Goal: Task Accomplishment & Management: Use online tool/utility

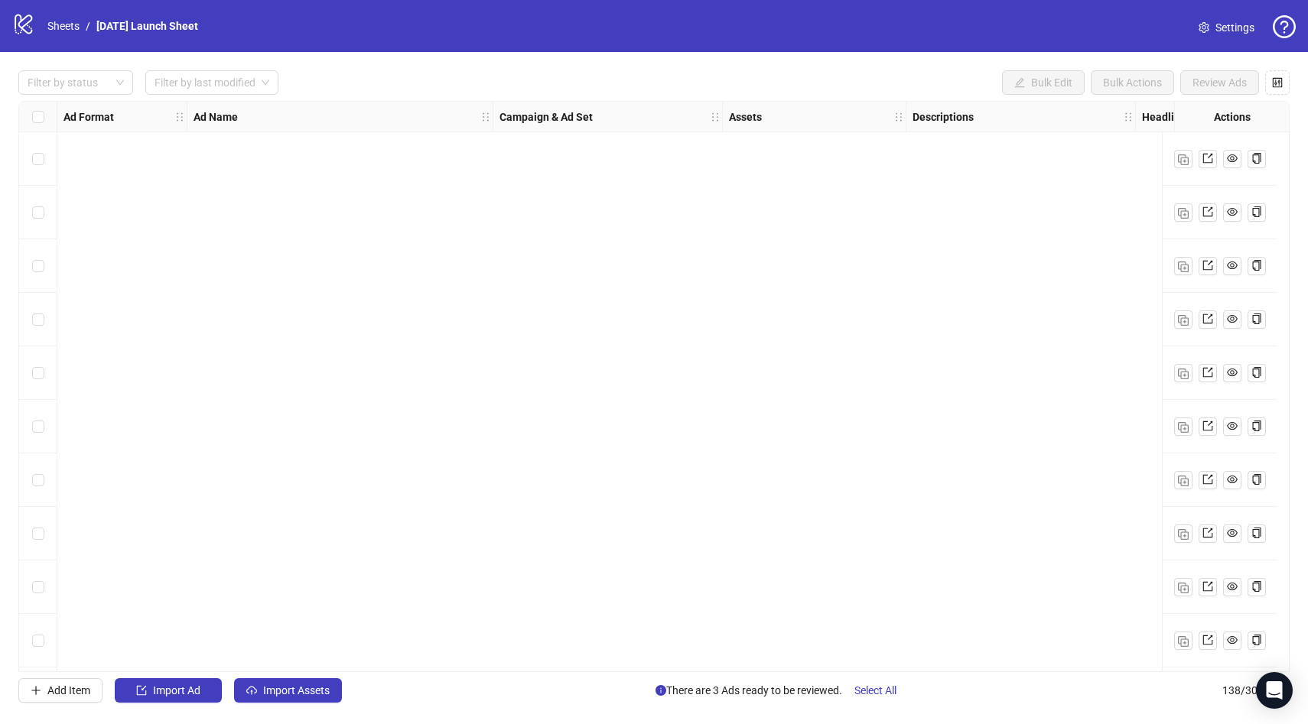
scroll to position [6854, 0]
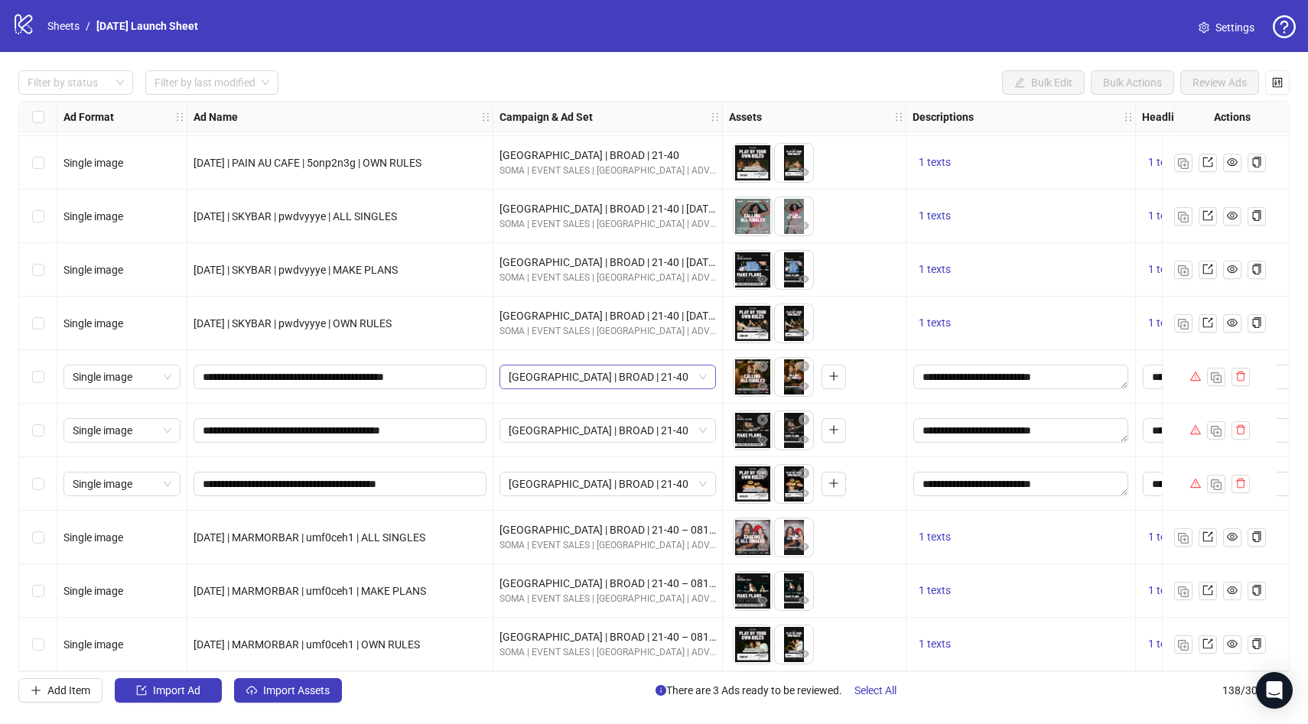
click at [509, 367] on span "[GEOGRAPHIC_DATA] | BROAD | 21-40" at bounding box center [608, 377] width 198 height 23
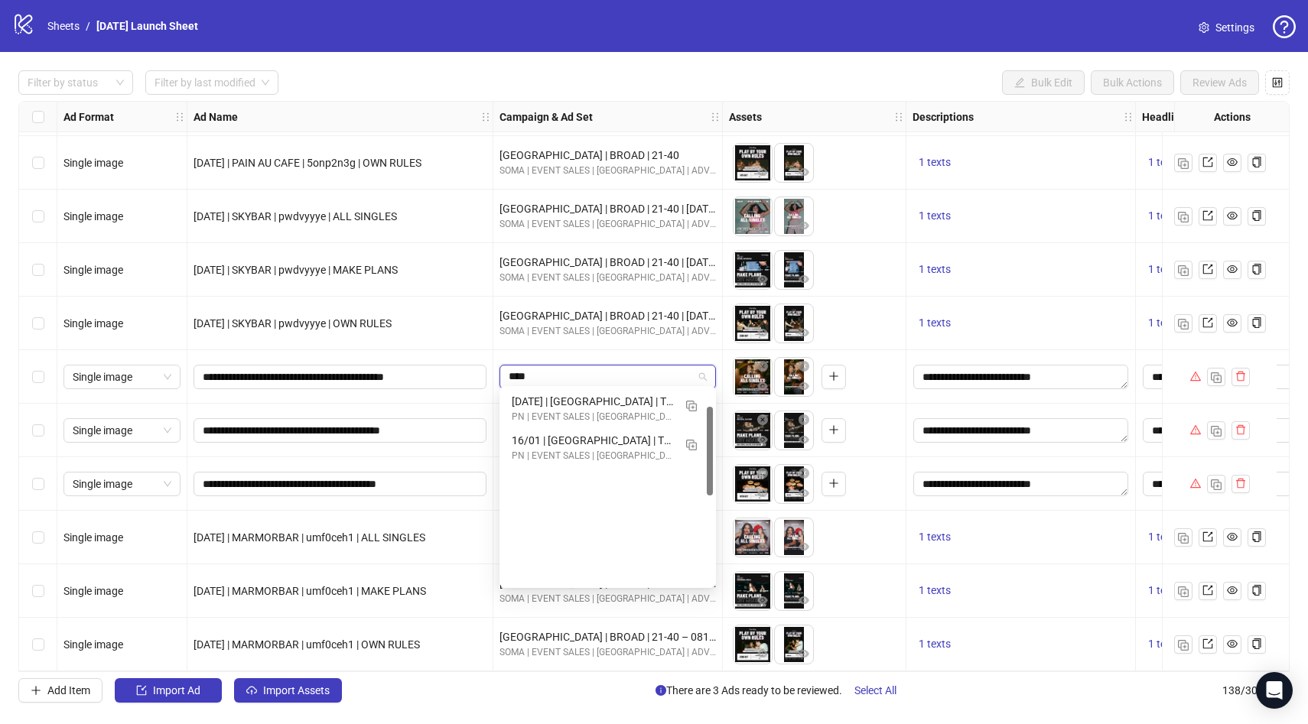
scroll to position [39, 0]
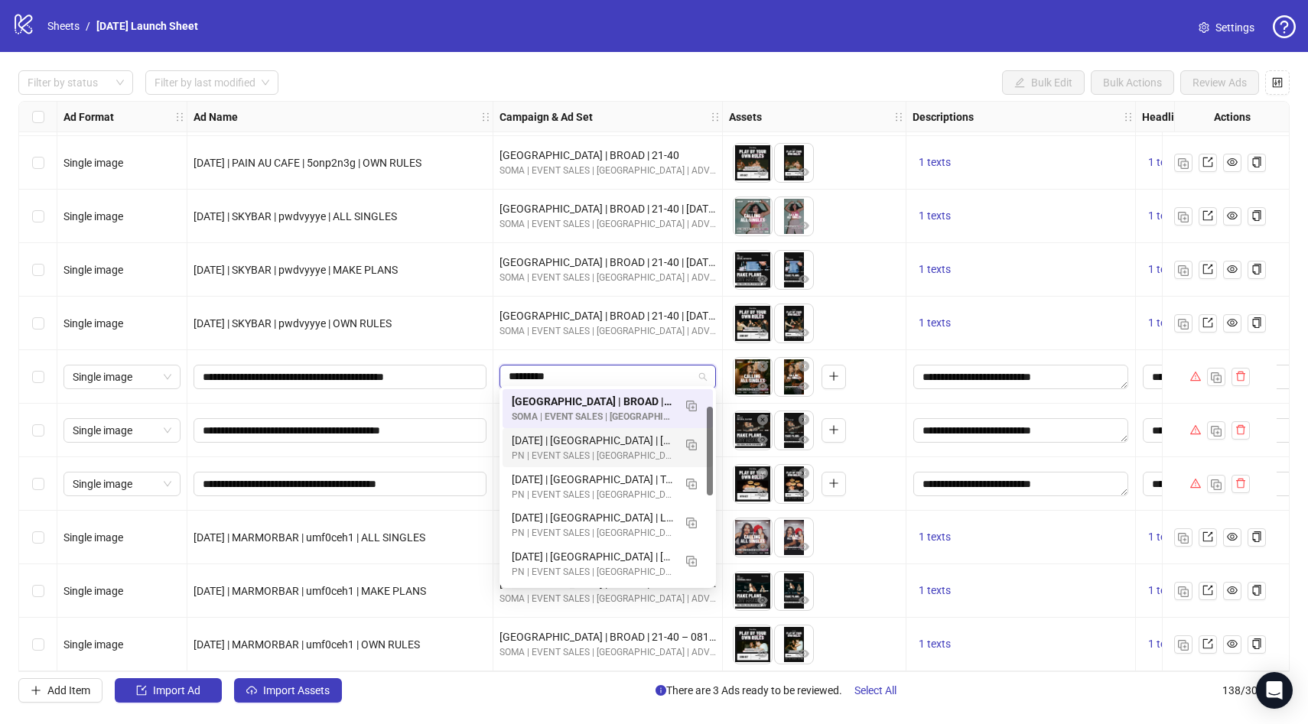
type input "*********"
click at [493, 350] on div "[GEOGRAPHIC_DATA] | BROAD | 21-40" at bounding box center [607, 377] width 229 height 54
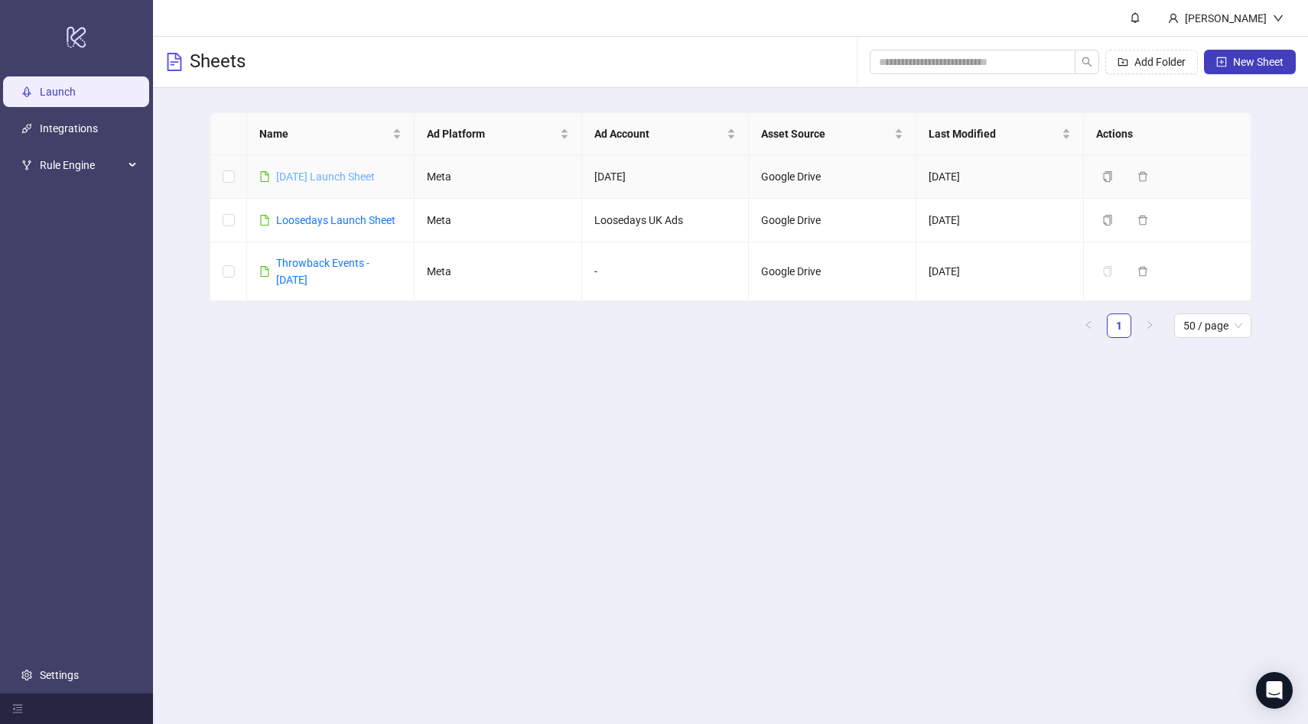
click at [341, 171] on link "[DATE] Launch Sheet" at bounding box center [325, 177] width 99 height 12
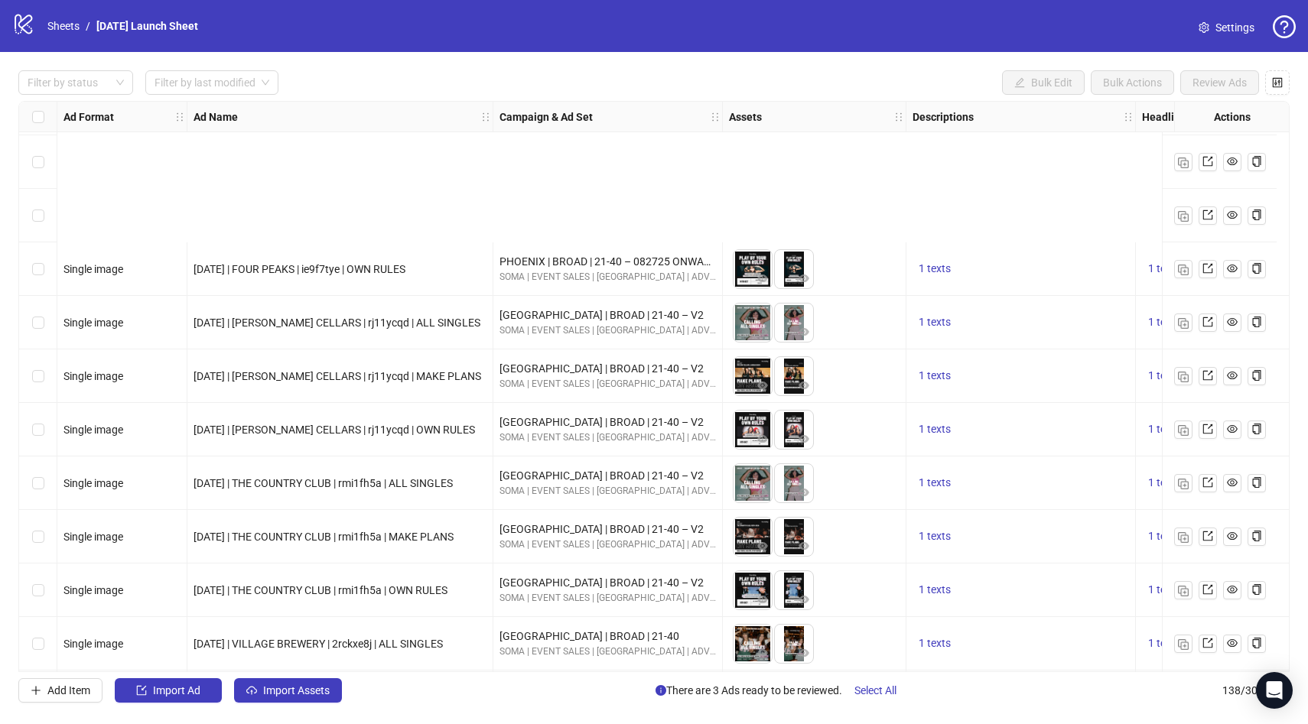
scroll to position [6854, 0]
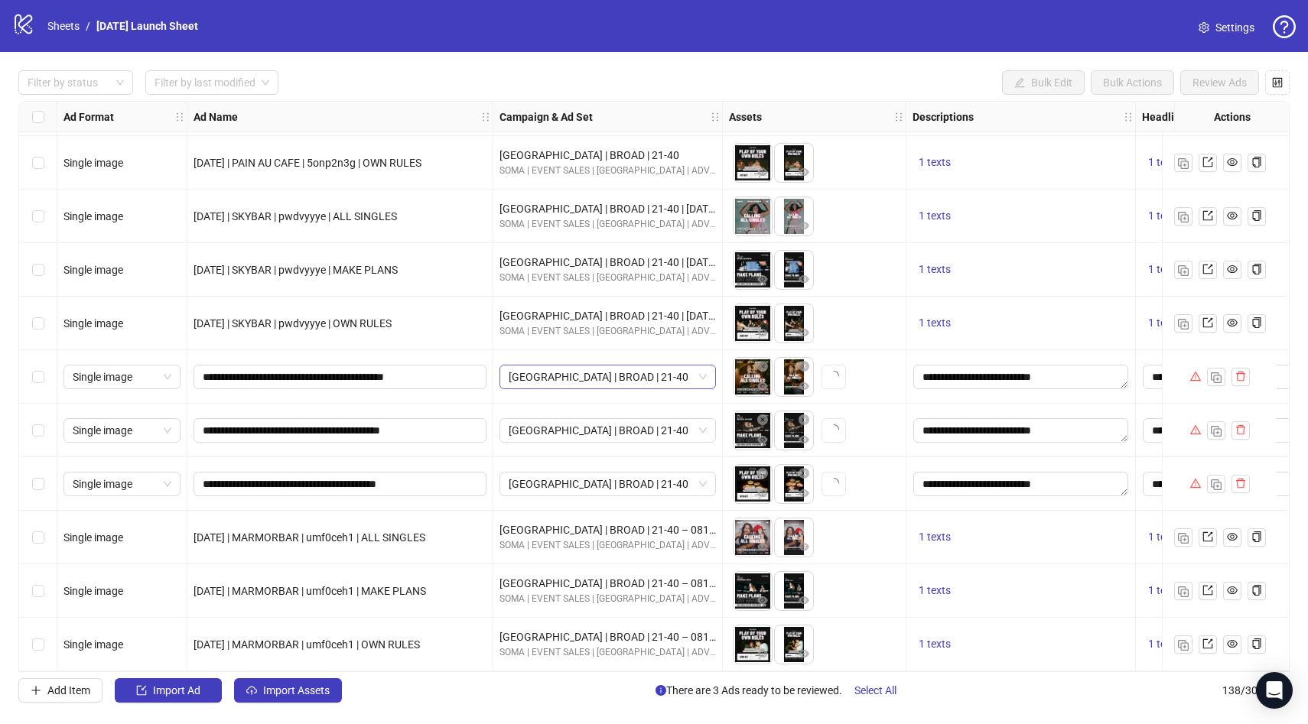
click at [555, 379] on span "[GEOGRAPHIC_DATA] | BROAD | 21-40" at bounding box center [608, 377] width 198 height 23
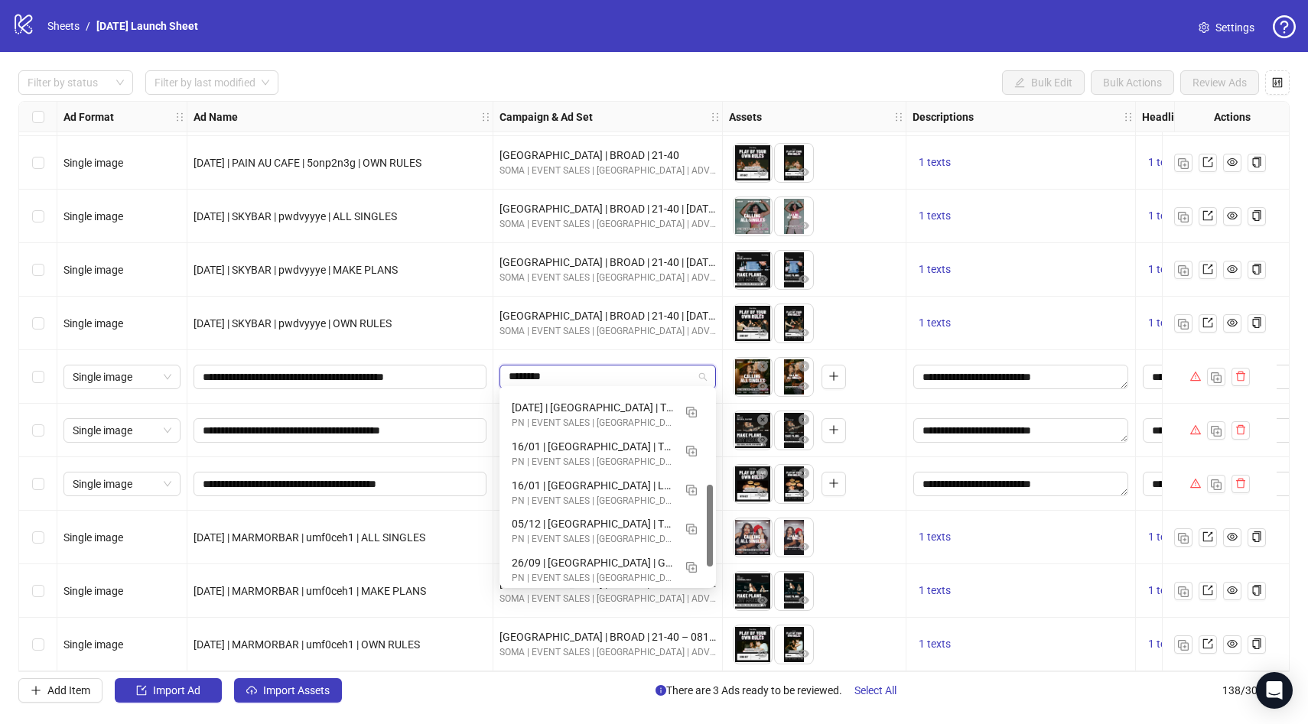
scroll to position [39, 0]
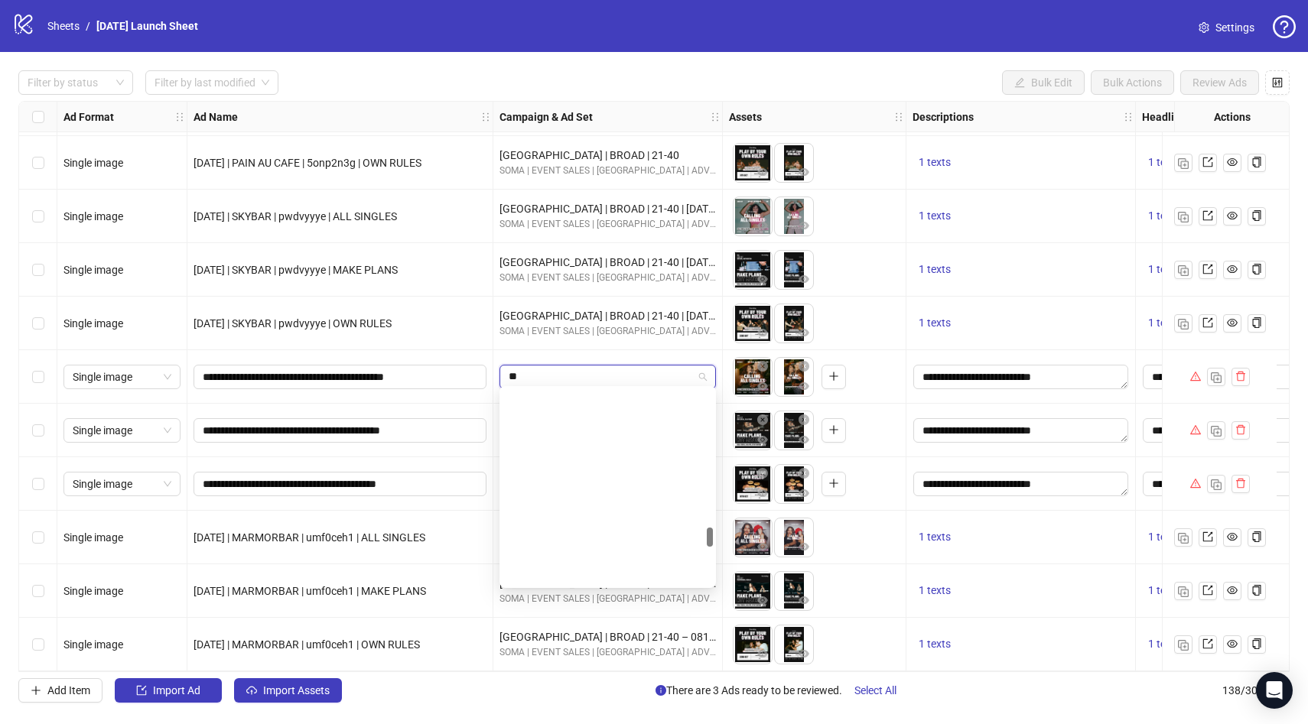
type input "*"
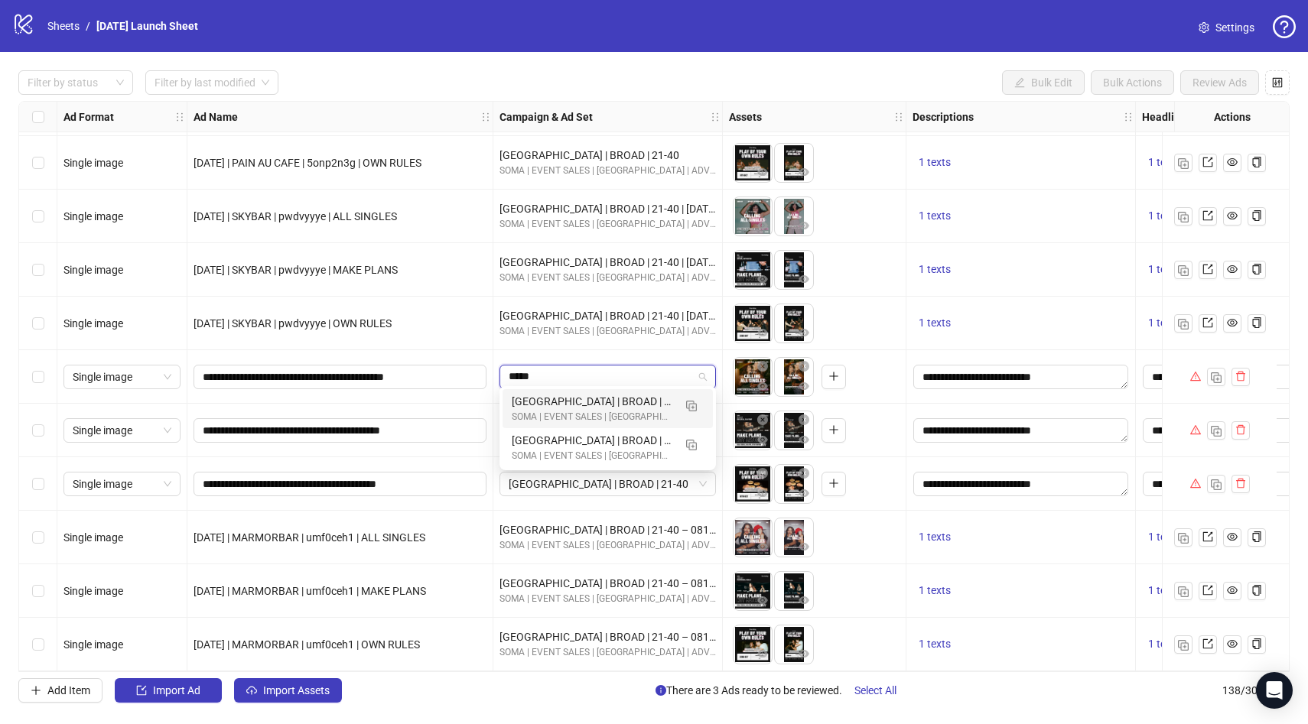
scroll to position [0, 0]
type input "******"
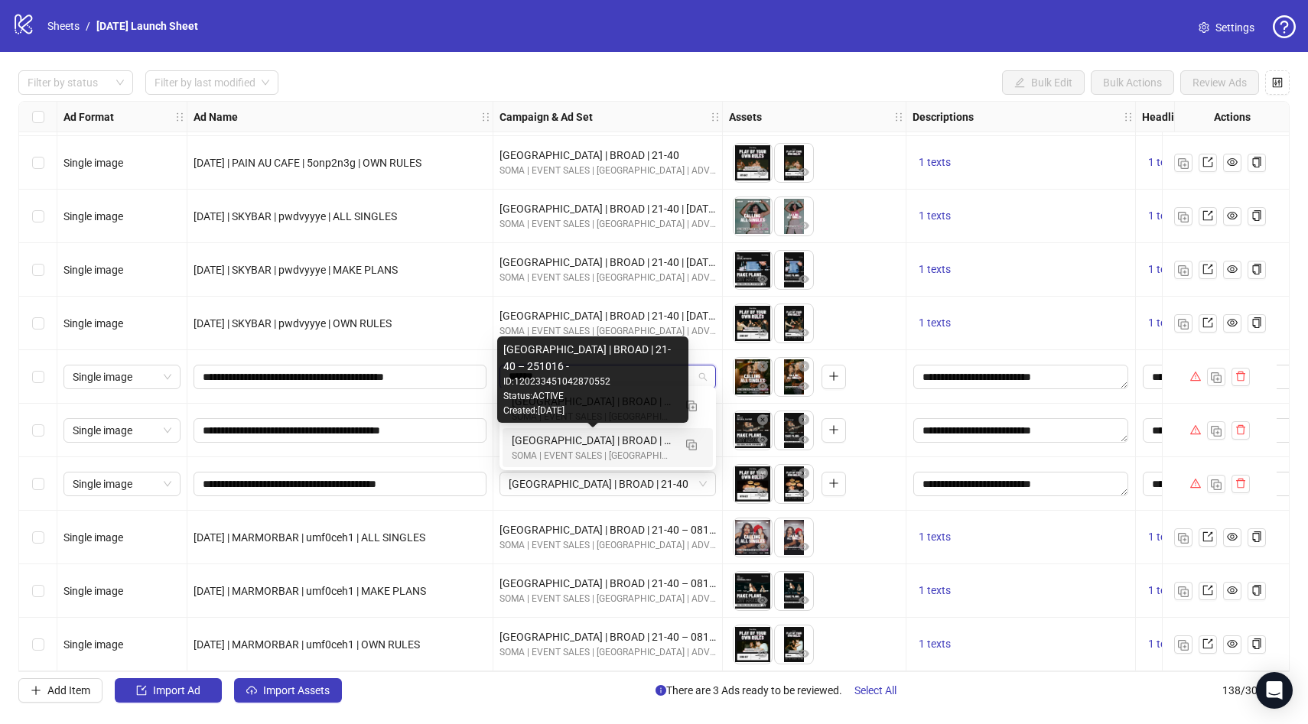
click at [631, 448] on div "[GEOGRAPHIC_DATA] | BROAD | 21-40 – 251016 -" at bounding box center [592, 440] width 161 height 17
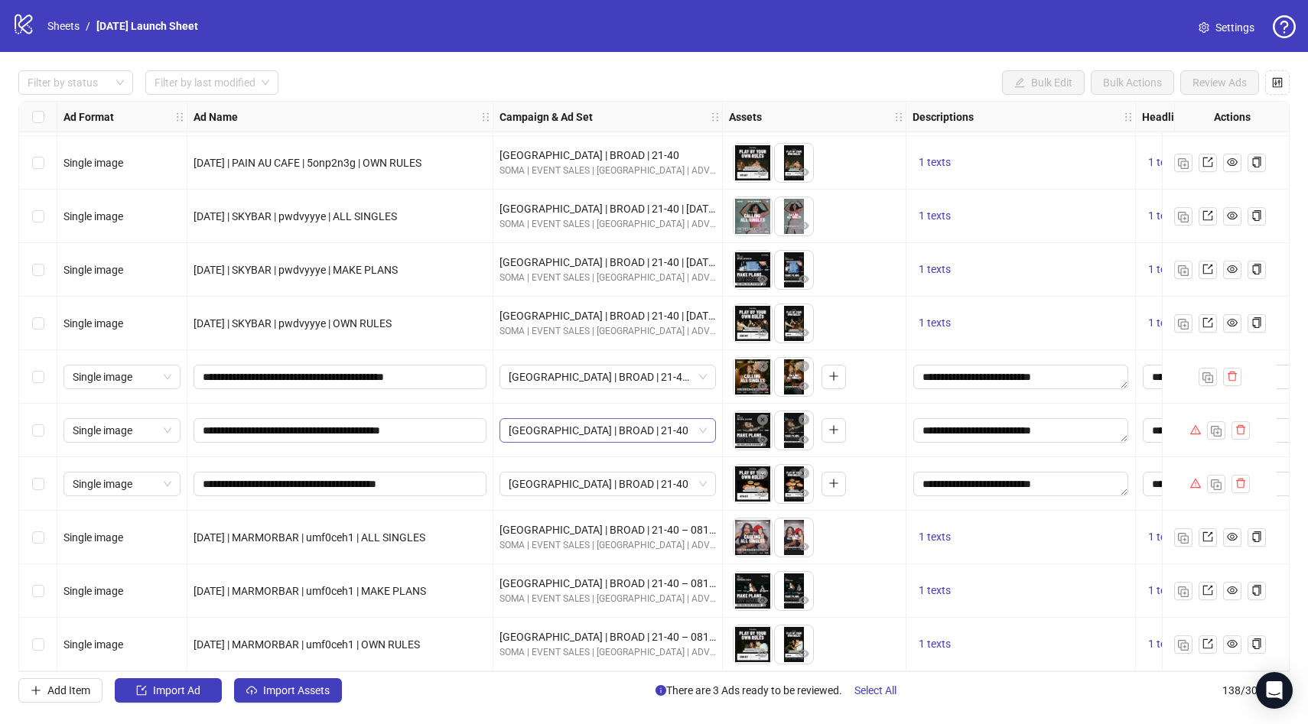
click at [623, 424] on span "[GEOGRAPHIC_DATA] | BROAD | 21-40" at bounding box center [608, 430] width 198 height 23
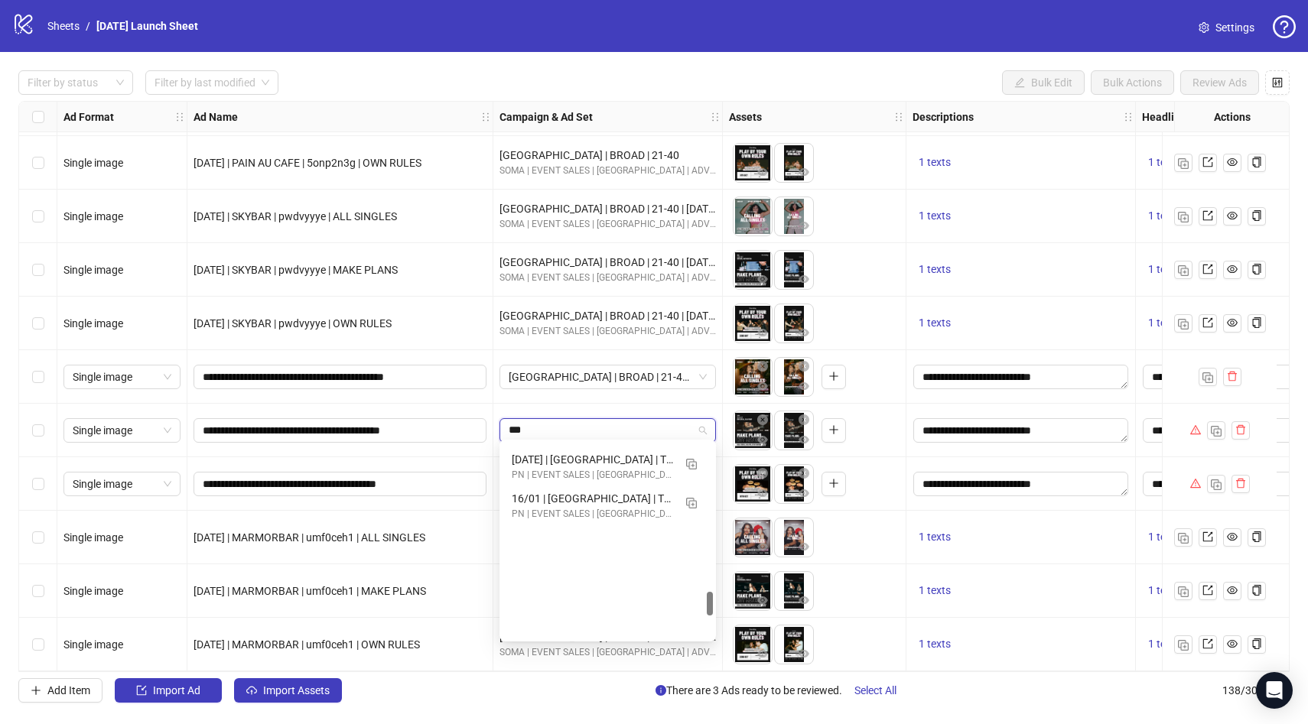
scroll to position [39, 0]
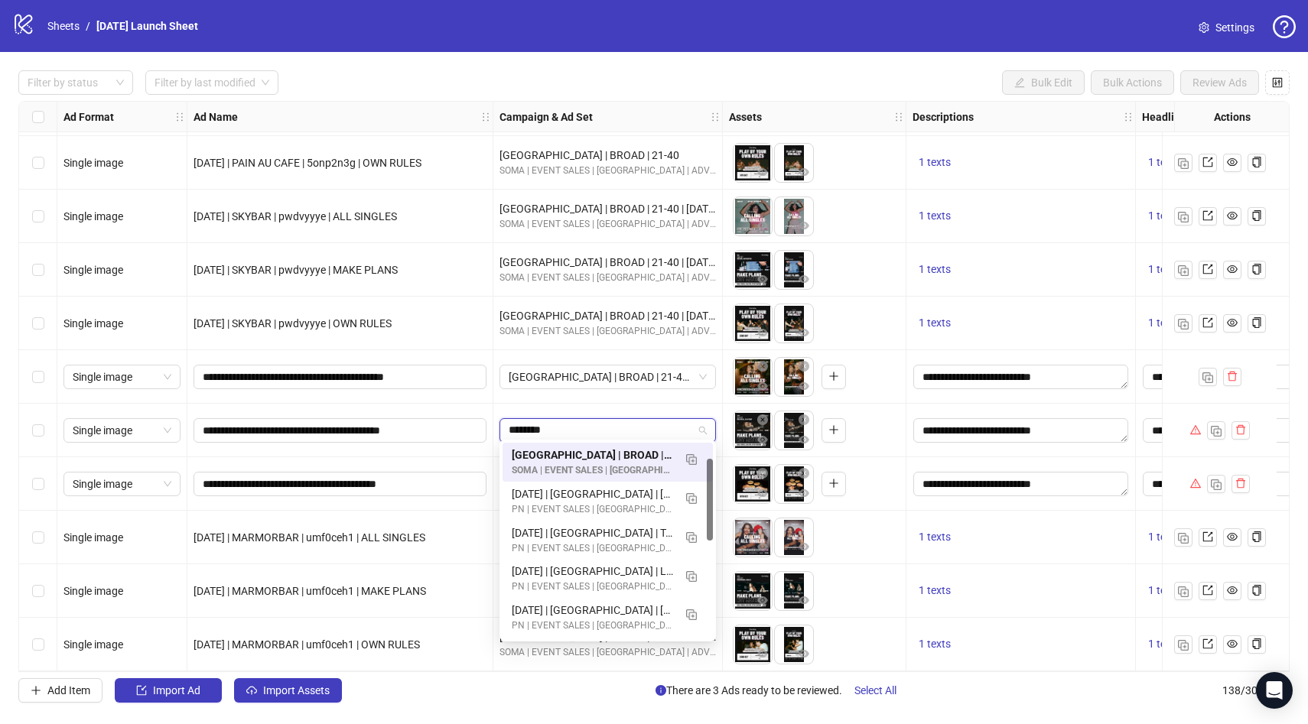
type input "*********"
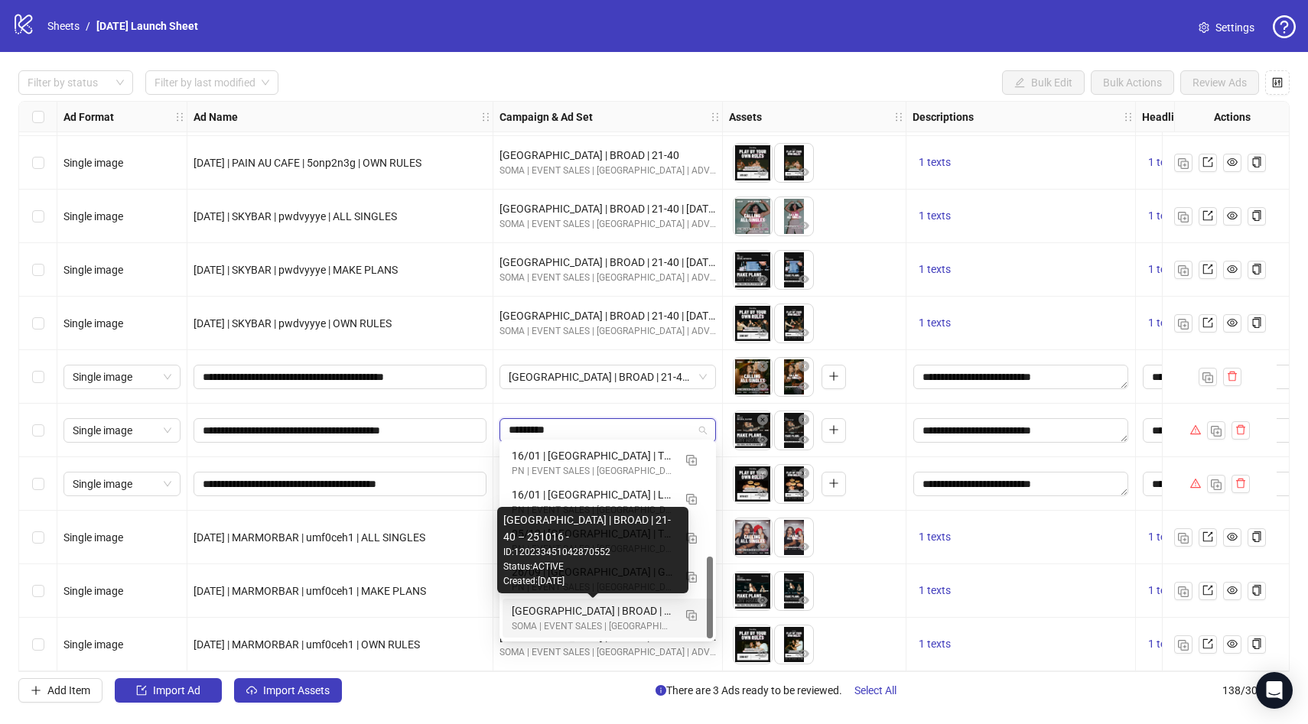
click at [611, 616] on div "[GEOGRAPHIC_DATA] | BROAD | 21-40 – 251016 -" at bounding box center [592, 611] width 161 height 17
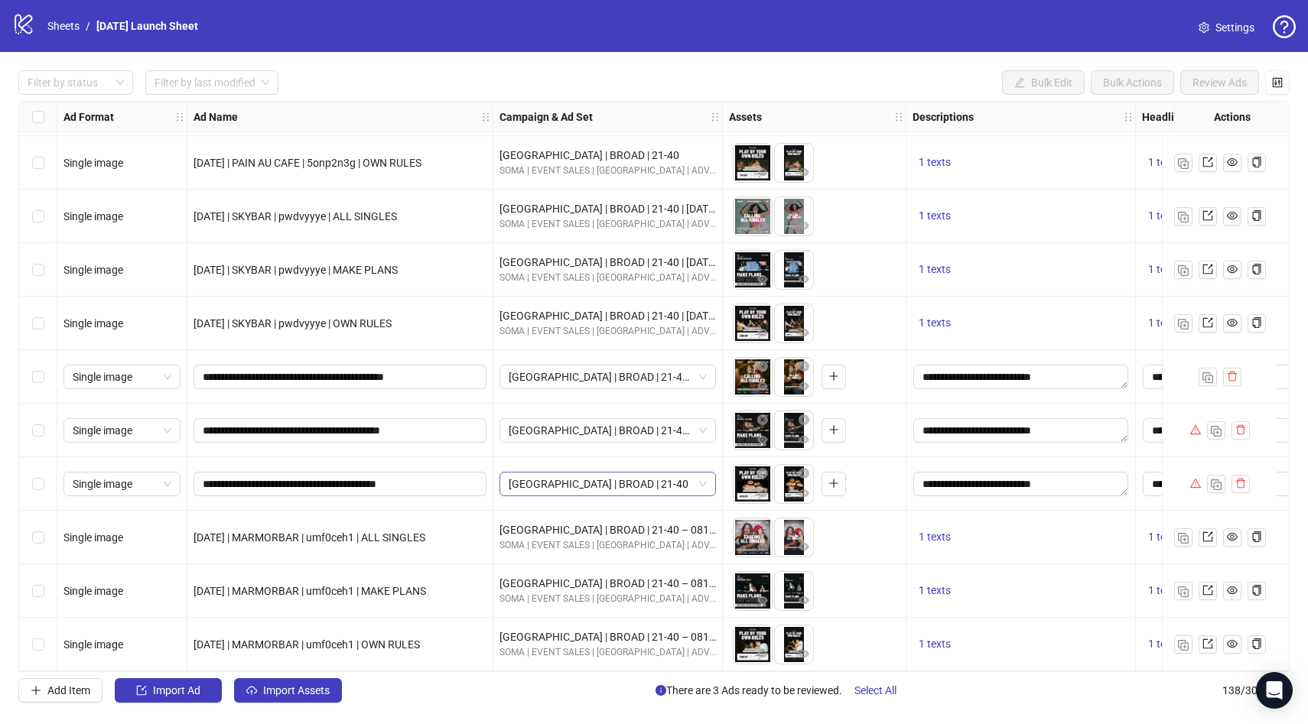
click at [613, 474] on span "[GEOGRAPHIC_DATA] | BROAD | 21-40" at bounding box center [608, 484] width 198 height 23
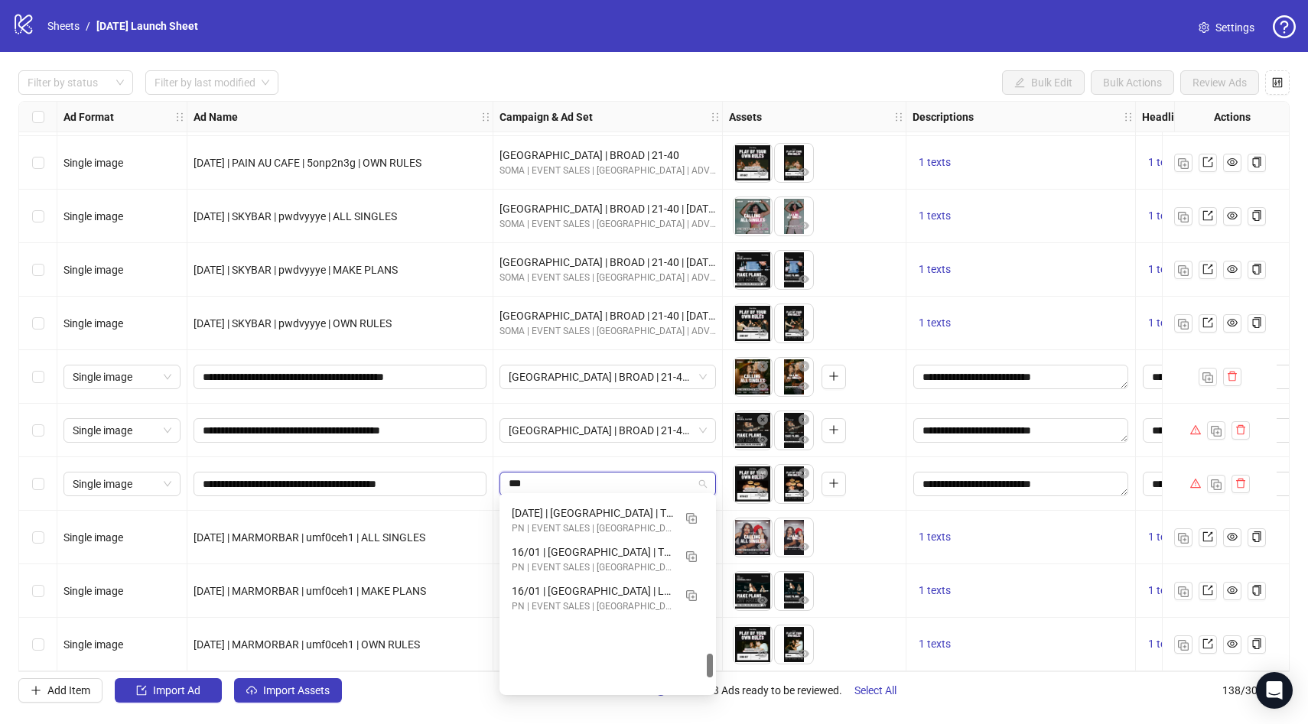
scroll to position [39, 0]
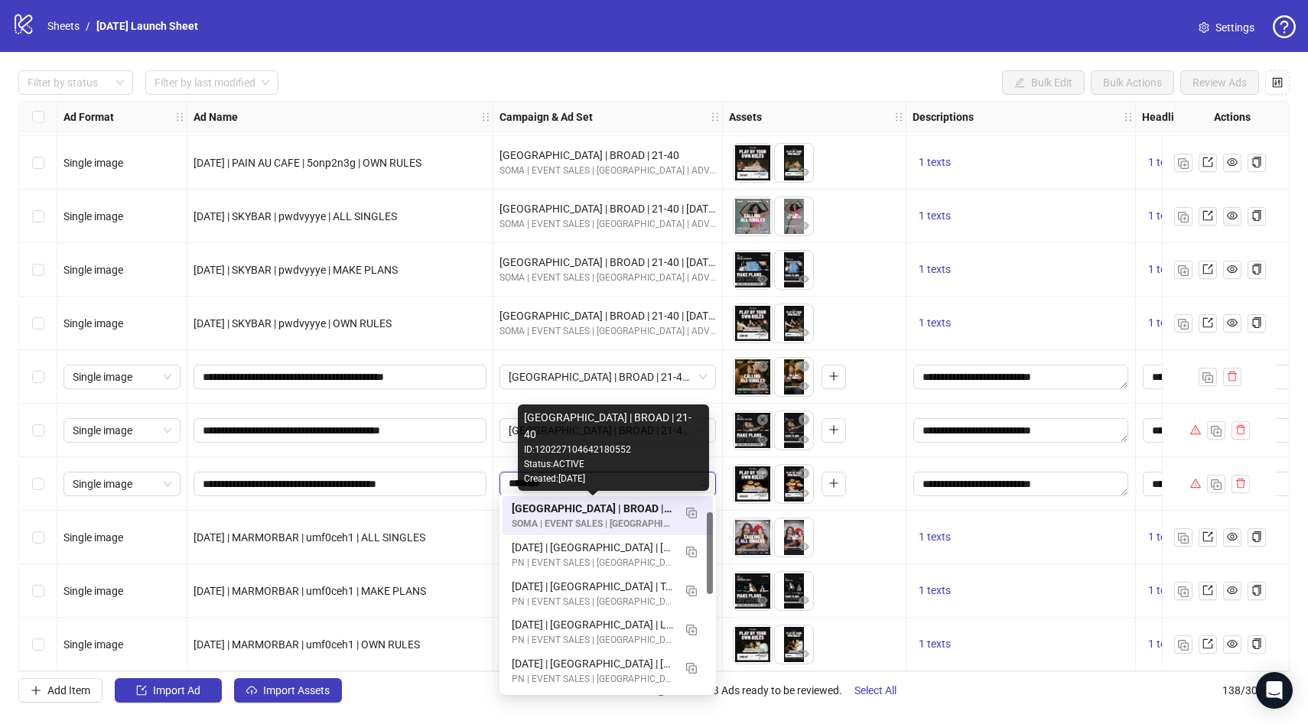
type input "*********"
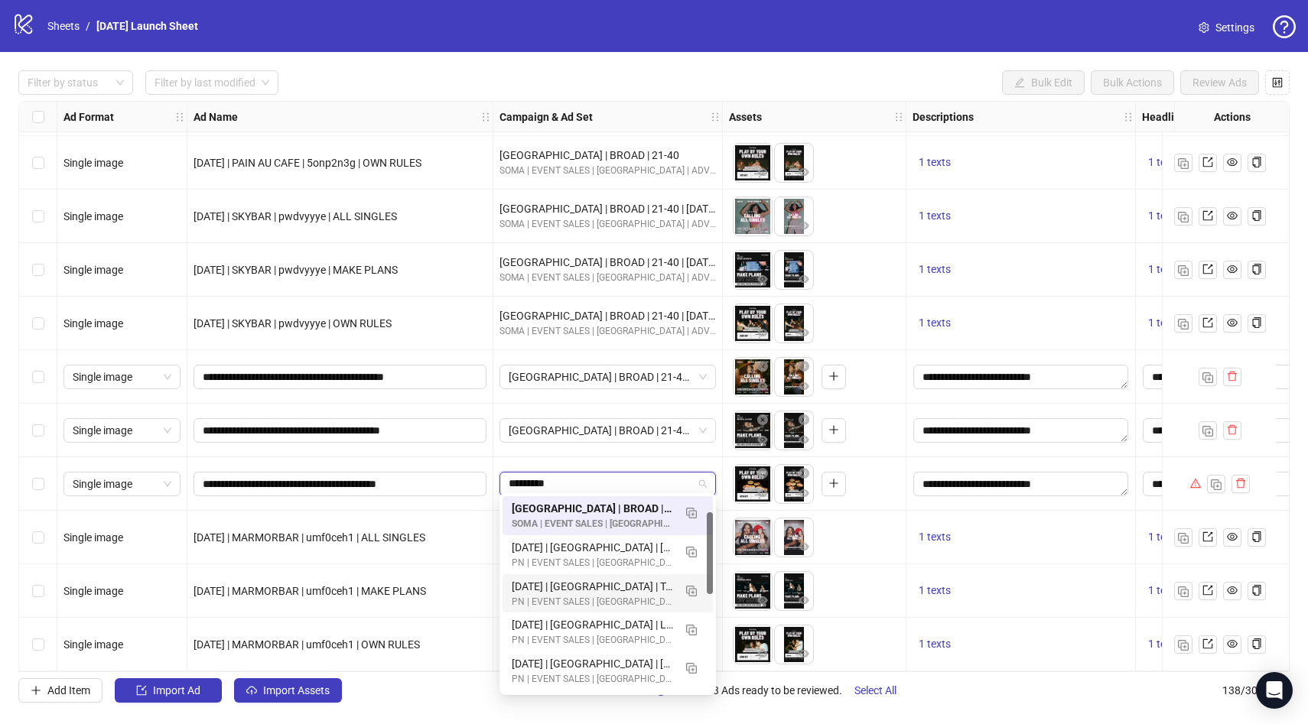
scroll to position [272, 0]
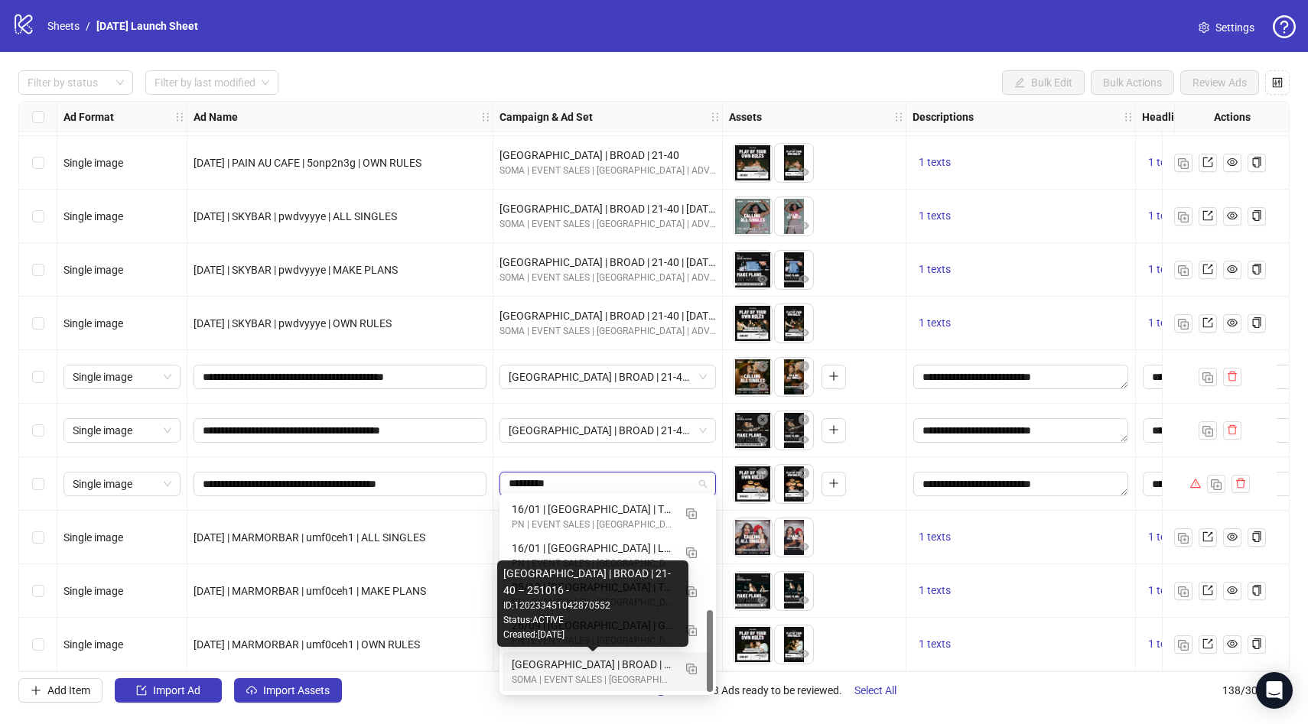
click at [609, 664] on div "[GEOGRAPHIC_DATA] | BROAD | 21-40 – 251016 -" at bounding box center [592, 664] width 161 height 17
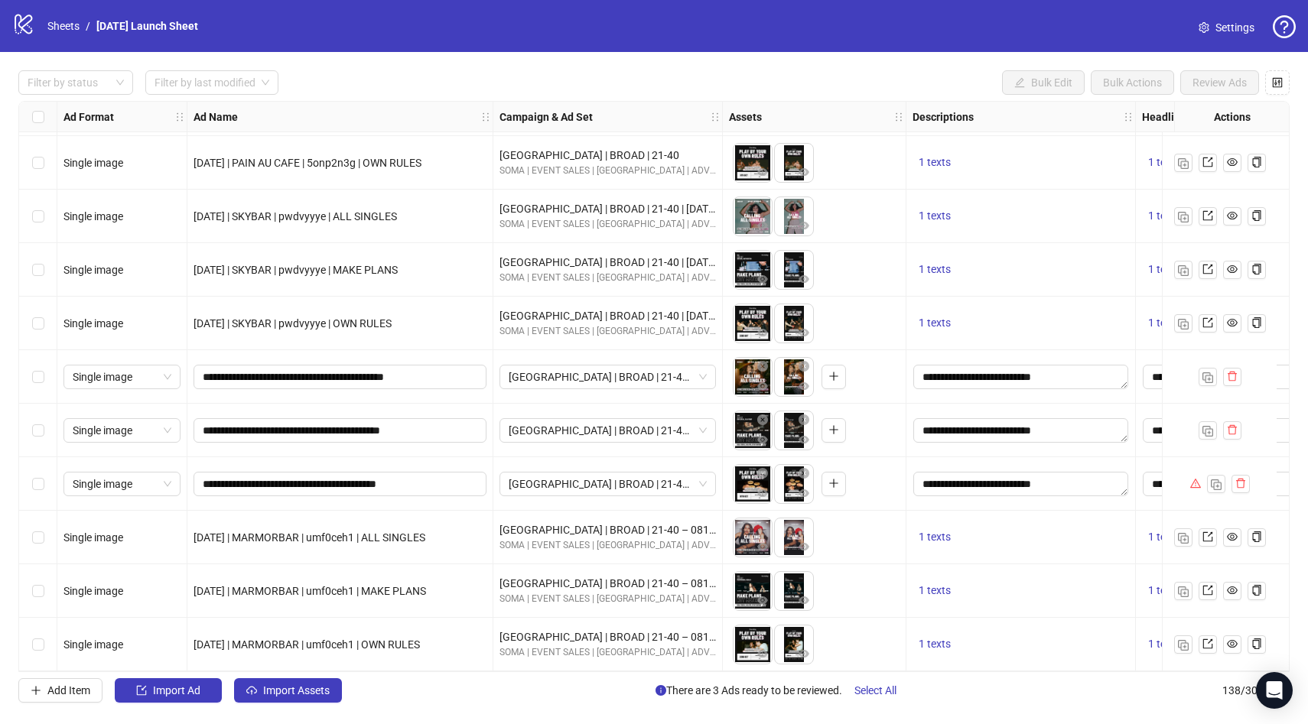
click at [600, 457] on div "[GEOGRAPHIC_DATA] | BROAD | 21-40 – 251016 -" at bounding box center [607, 484] width 229 height 54
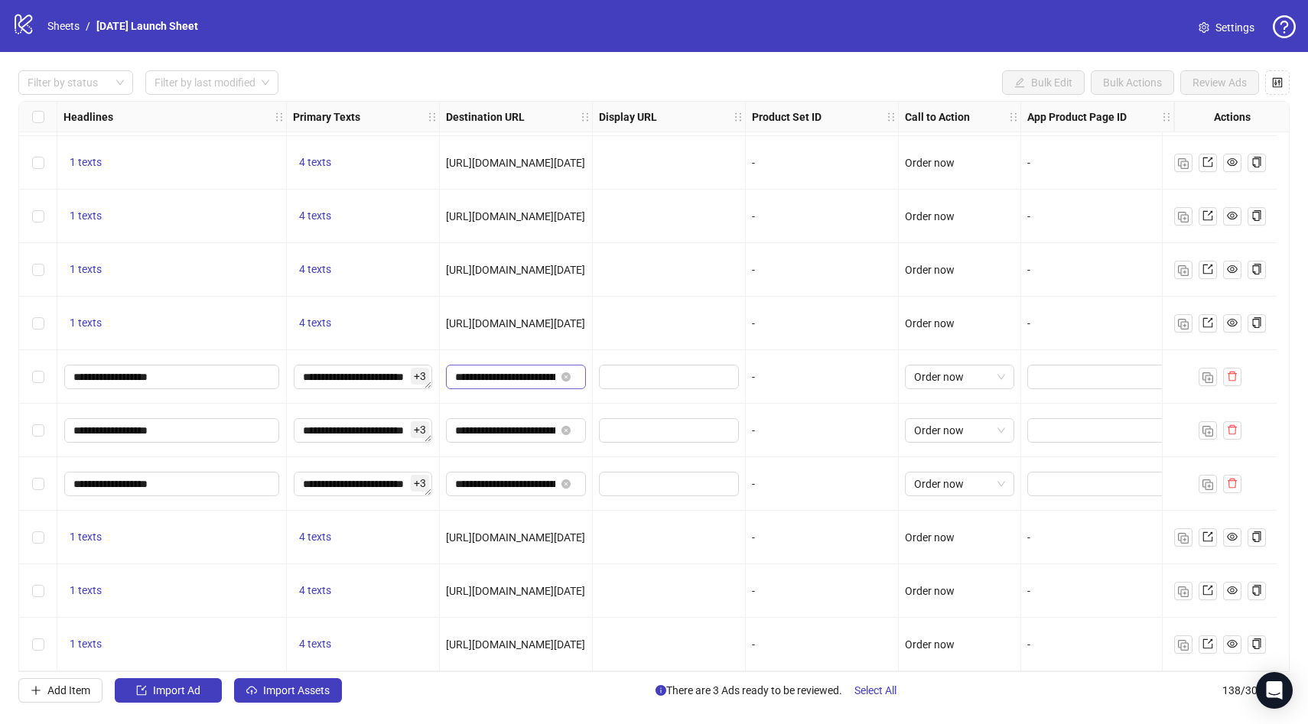
scroll to position [0, 284]
click at [869, 696] on span "Select All" at bounding box center [875, 690] width 42 height 12
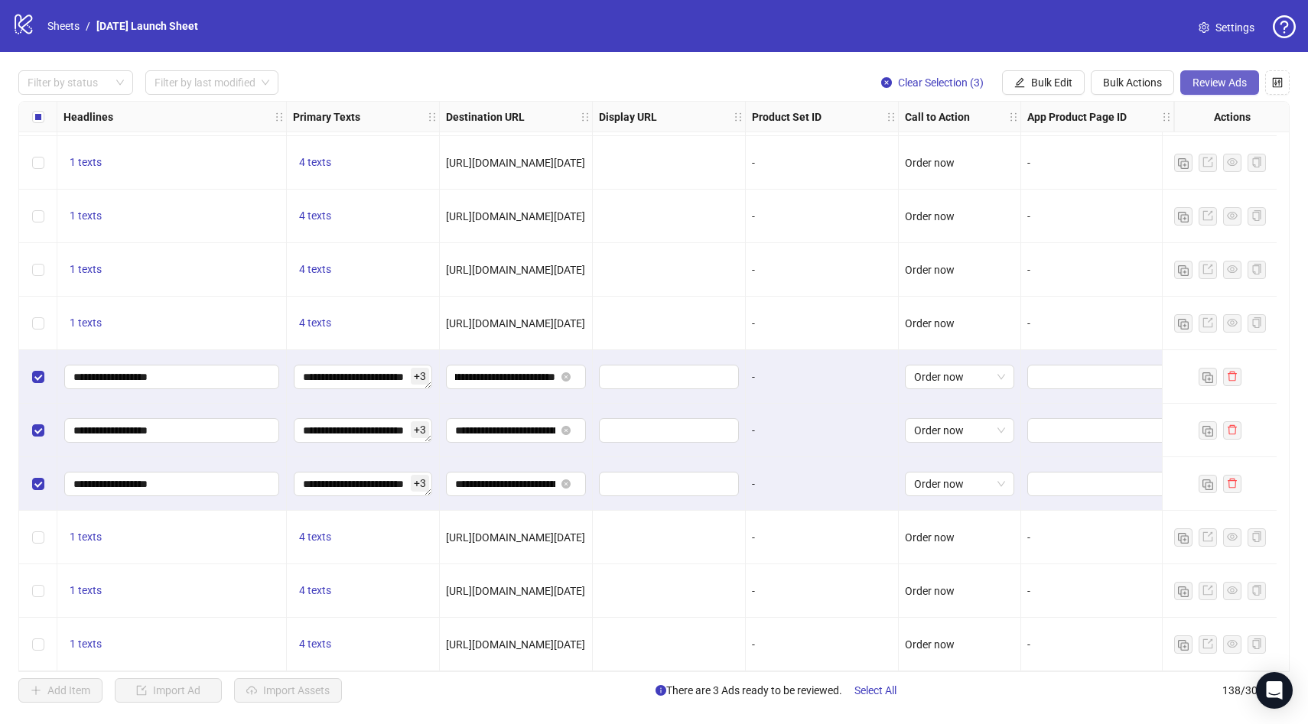
click at [1197, 80] on span "Review Ads" at bounding box center [1219, 82] width 54 height 12
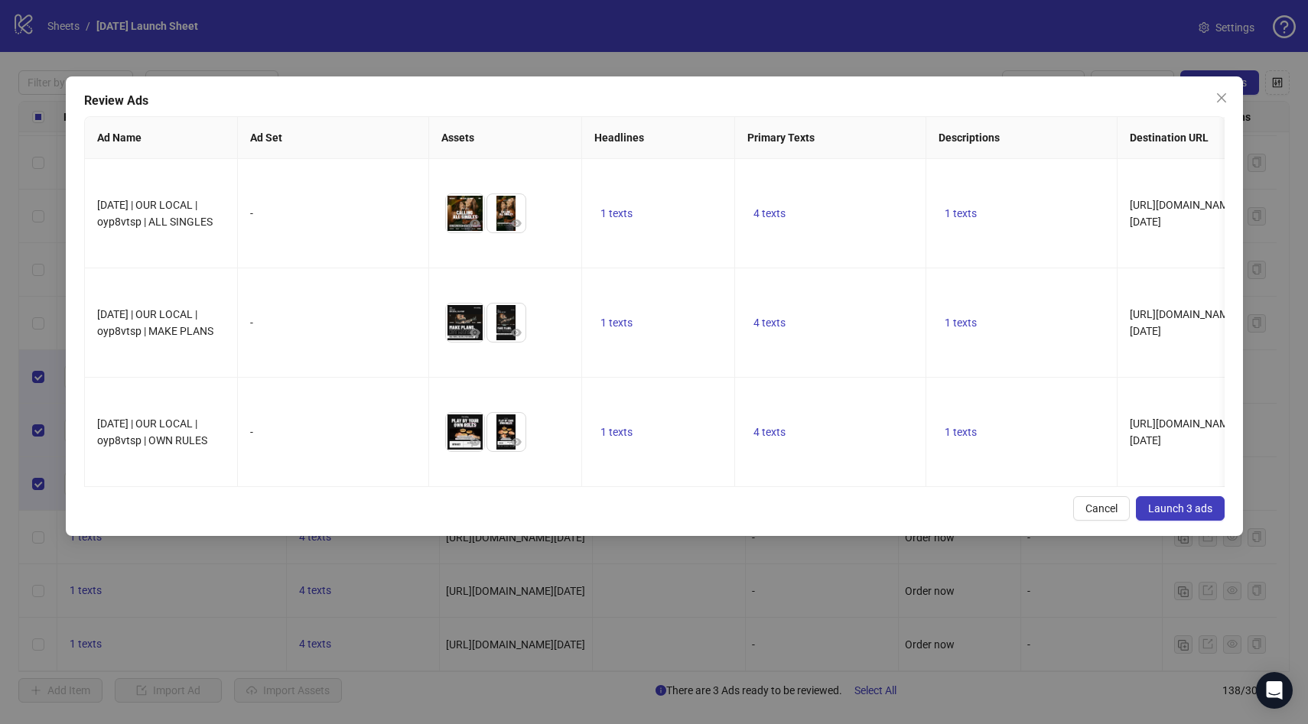
click at [1162, 512] on span "Launch 3 ads" at bounding box center [1180, 508] width 64 height 12
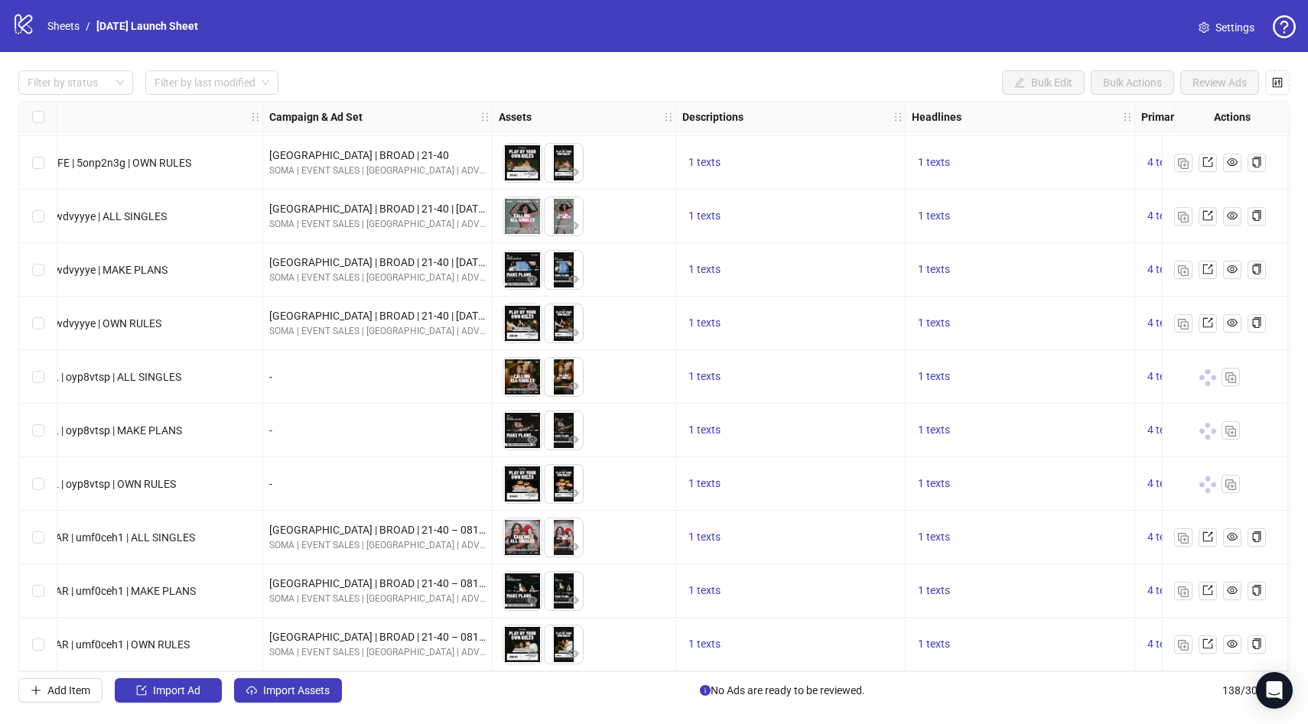
scroll to position [6854, 0]
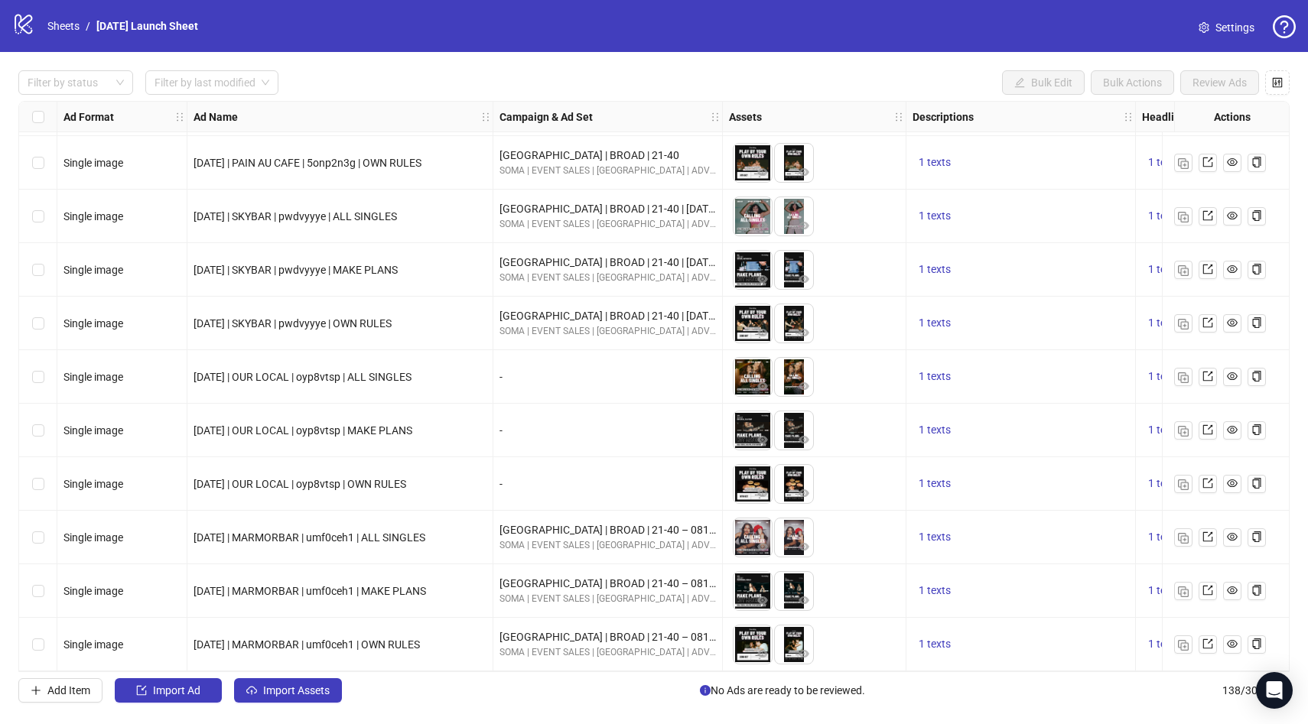
click at [592, 335] on div "[GEOGRAPHIC_DATA] | BROAD | 21-40 | [DATE] SOMA | EVENT SALES | [GEOGRAPHIC_DAT…" at bounding box center [607, 324] width 229 height 54
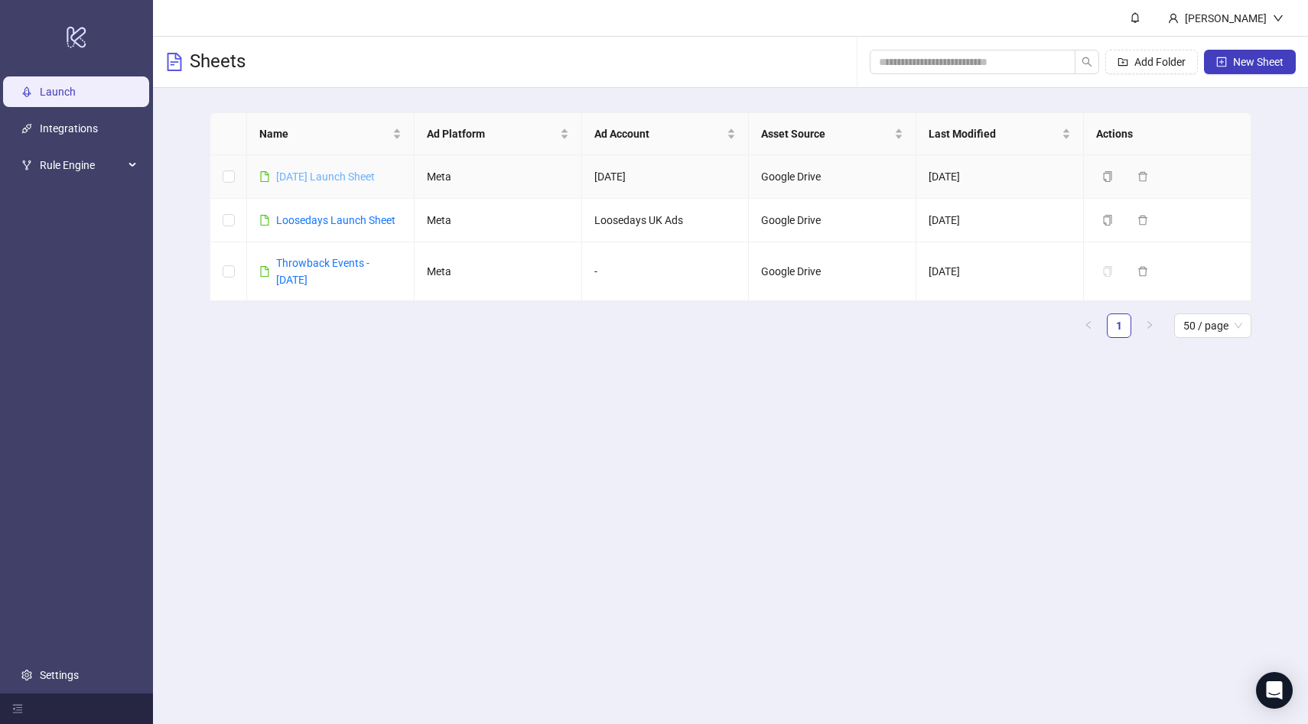
click at [319, 172] on link "[DATE] Launch Sheet" at bounding box center [325, 177] width 99 height 12
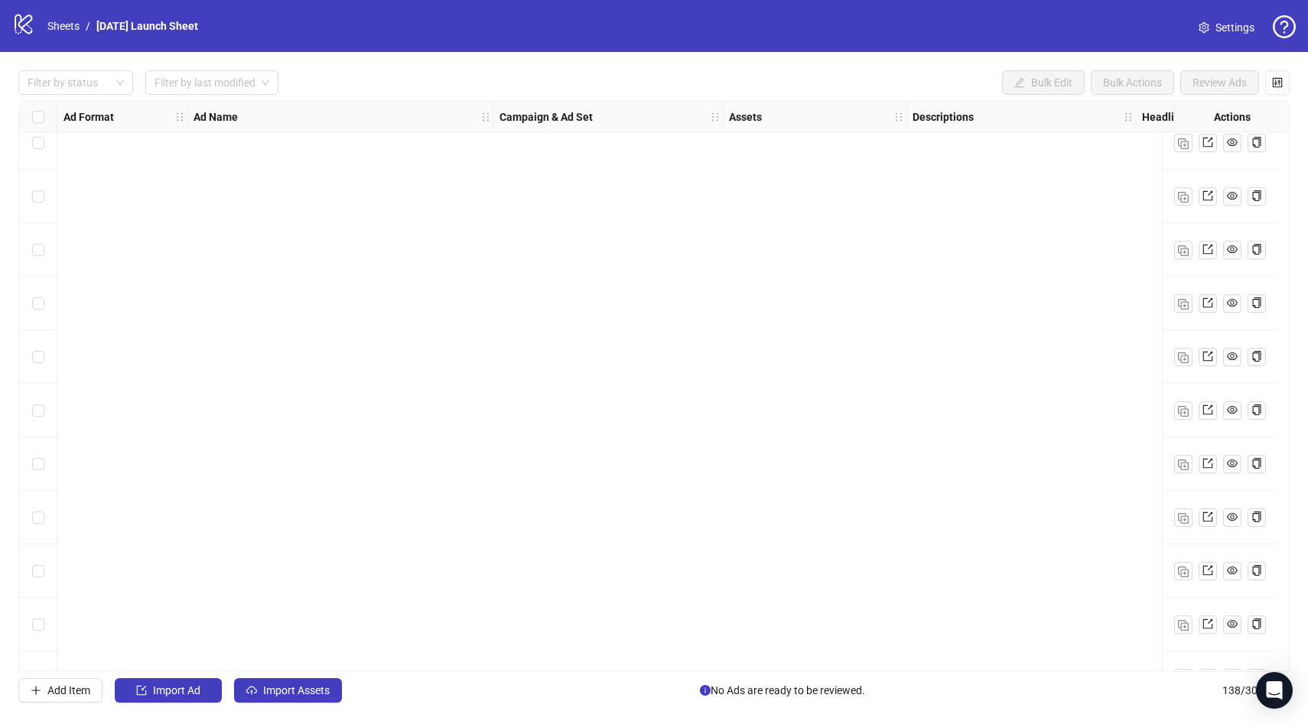
scroll to position [6854, 0]
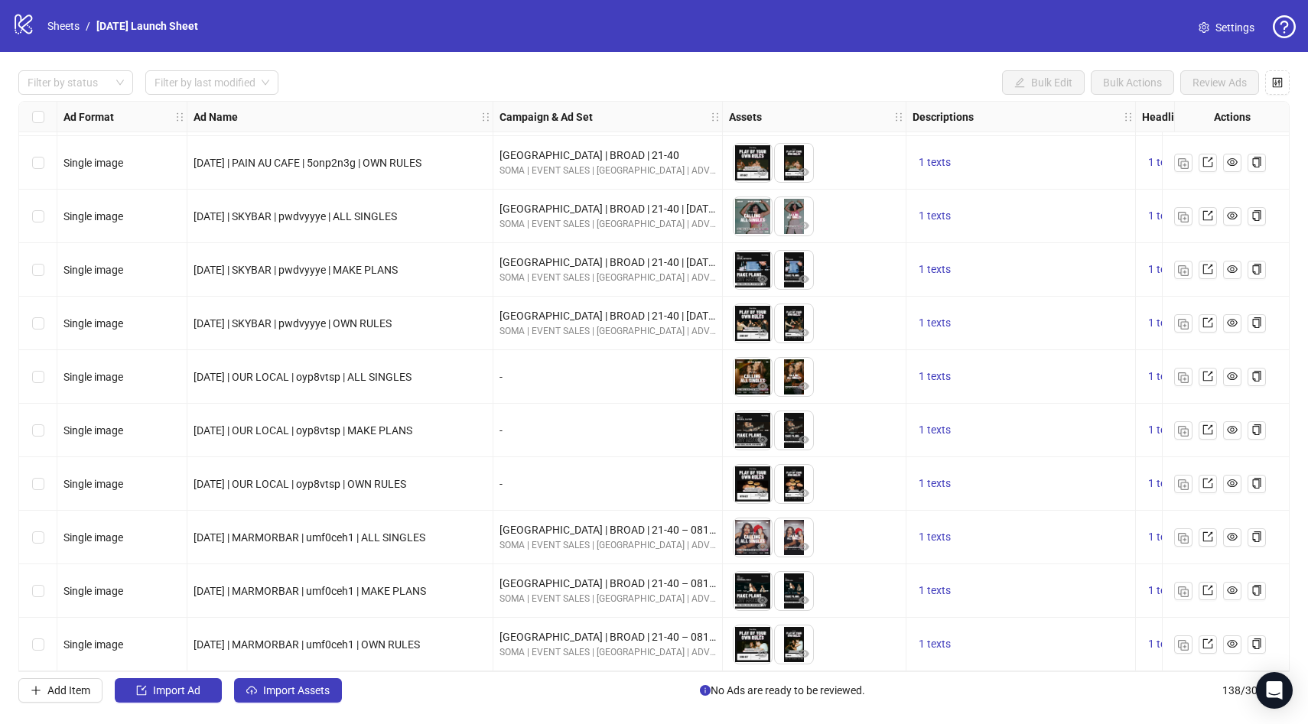
click at [538, 380] on div "-" at bounding box center [607, 377] width 229 height 54
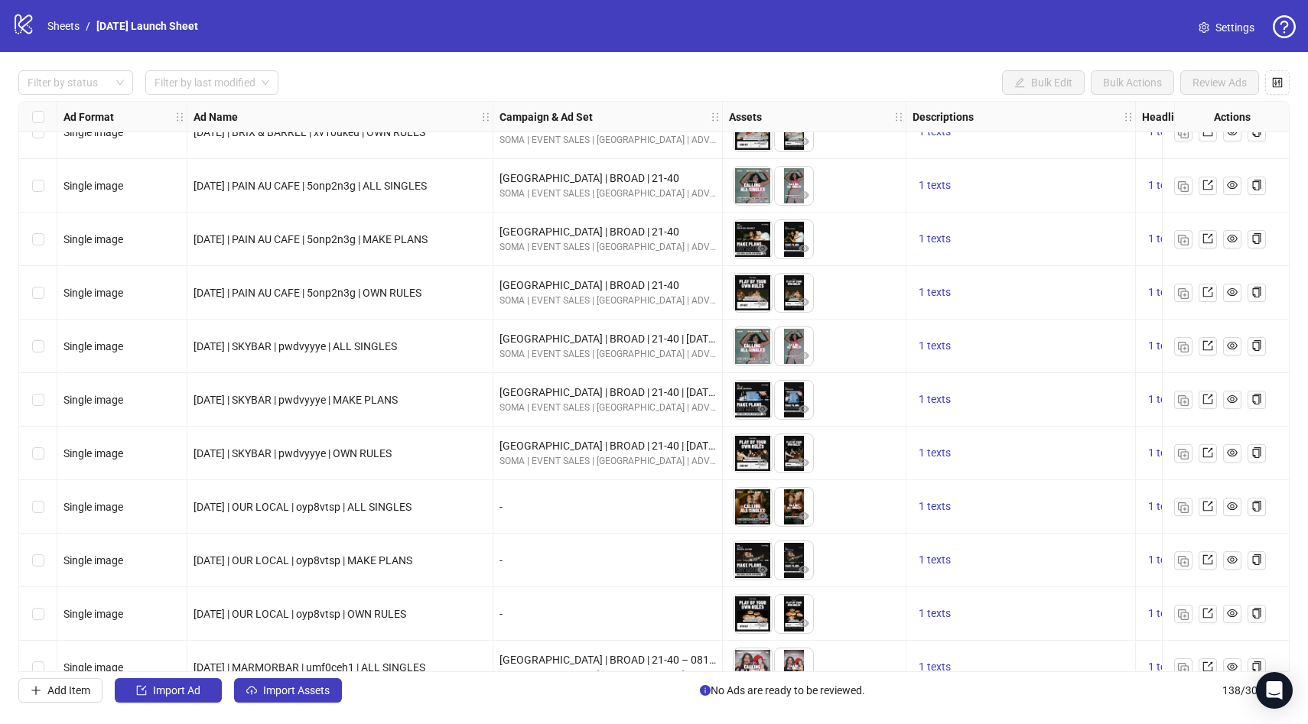
scroll to position [6826, 0]
